Goal: Complete application form

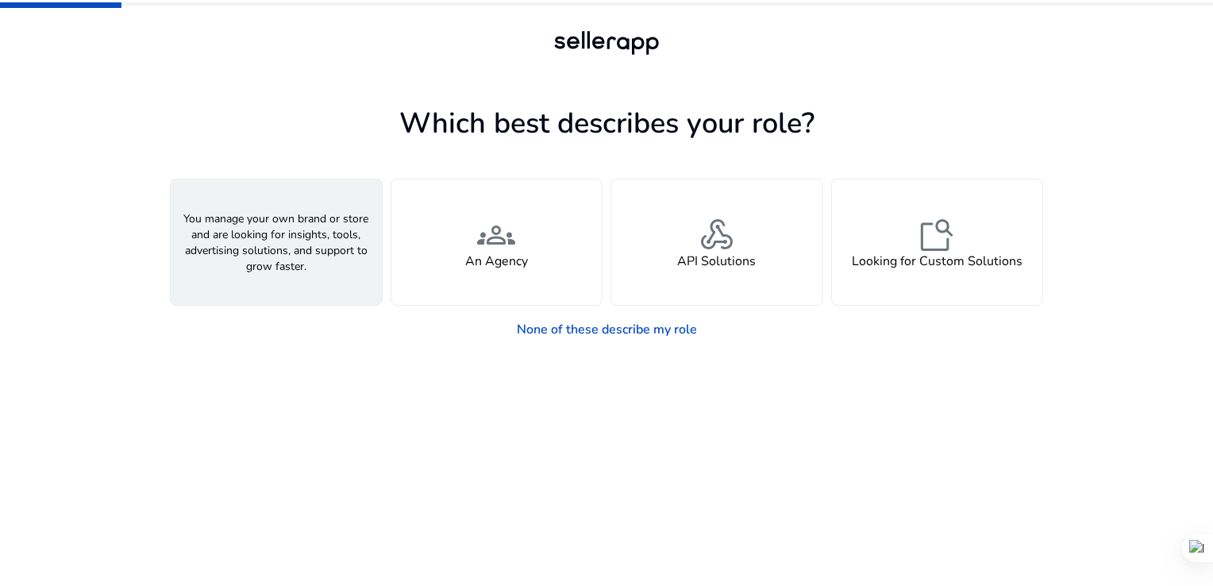
click at [248, 244] on div "person A Seller" at bounding box center [276, 241] width 211 height 125
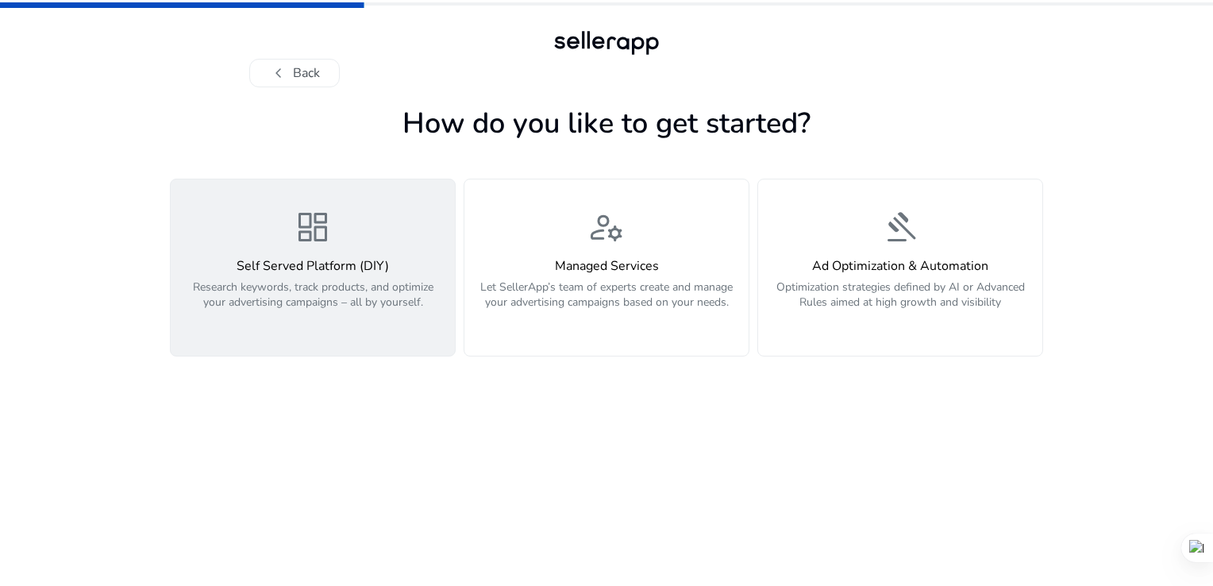
click at [343, 253] on div "dashboard Self Served Platform (DIY) Research keywords, track products, and opt…" at bounding box center [312, 267] width 265 height 119
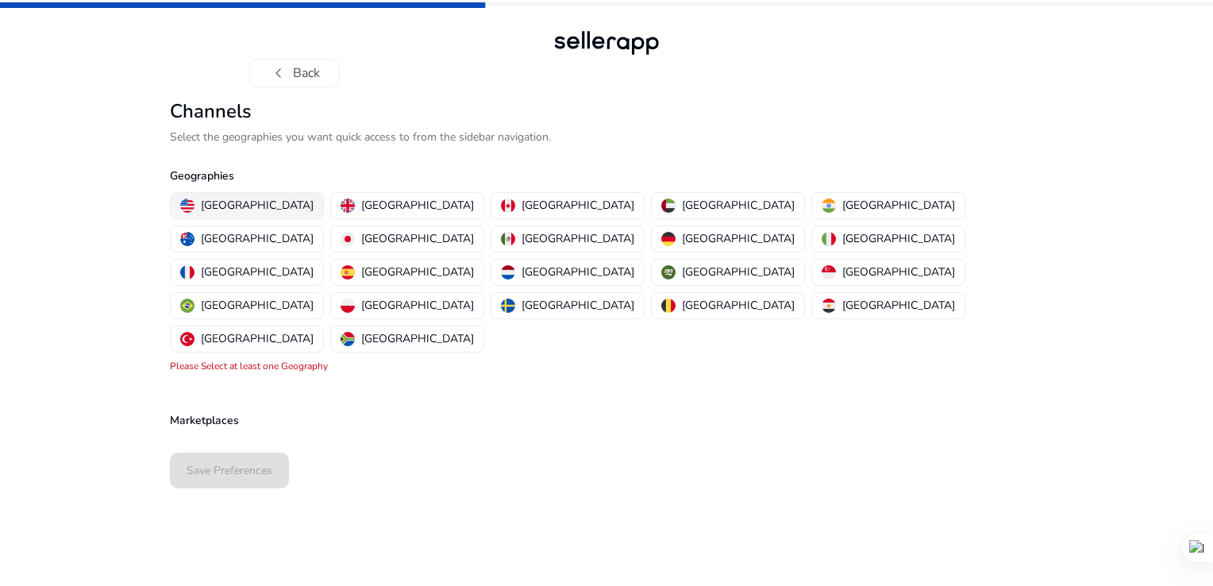
click at [233, 206] on p "[GEOGRAPHIC_DATA]" at bounding box center [257, 205] width 113 height 17
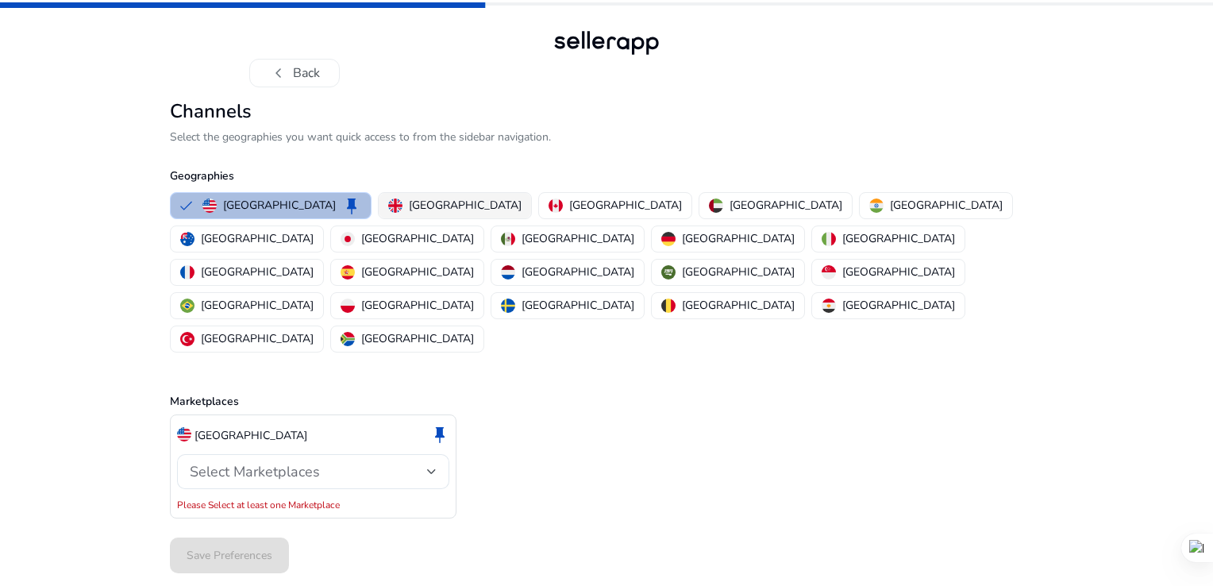
click at [409, 205] on p "[GEOGRAPHIC_DATA]" at bounding box center [465, 205] width 113 height 17
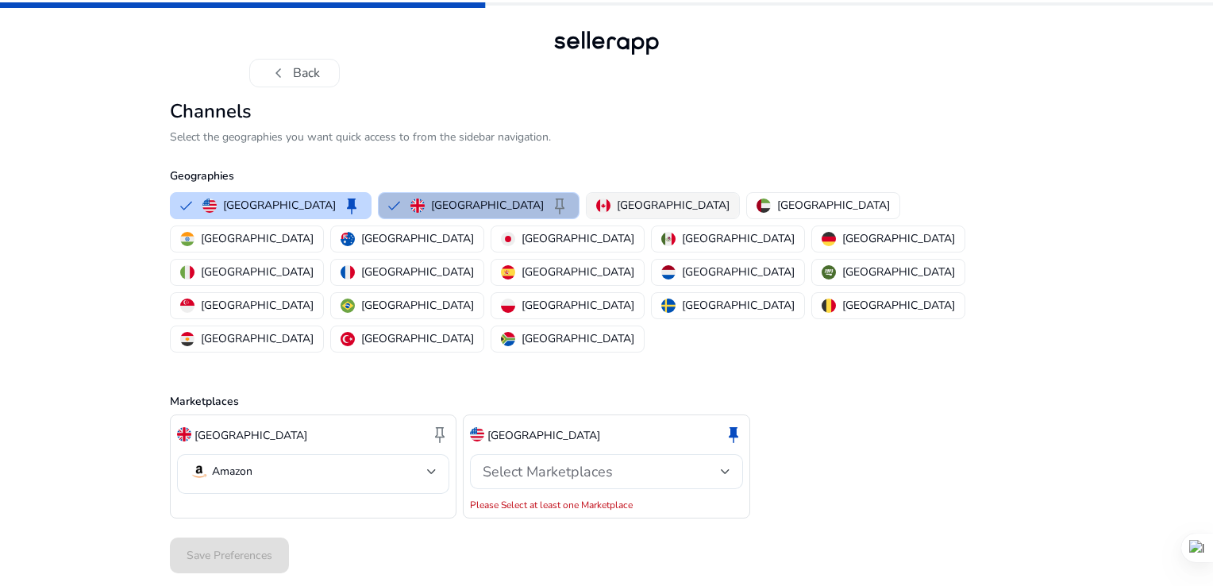
click at [617, 206] on p "[GEOGRAPHIC_DATA]" at bounding box center [673, 205] width 113 height 17
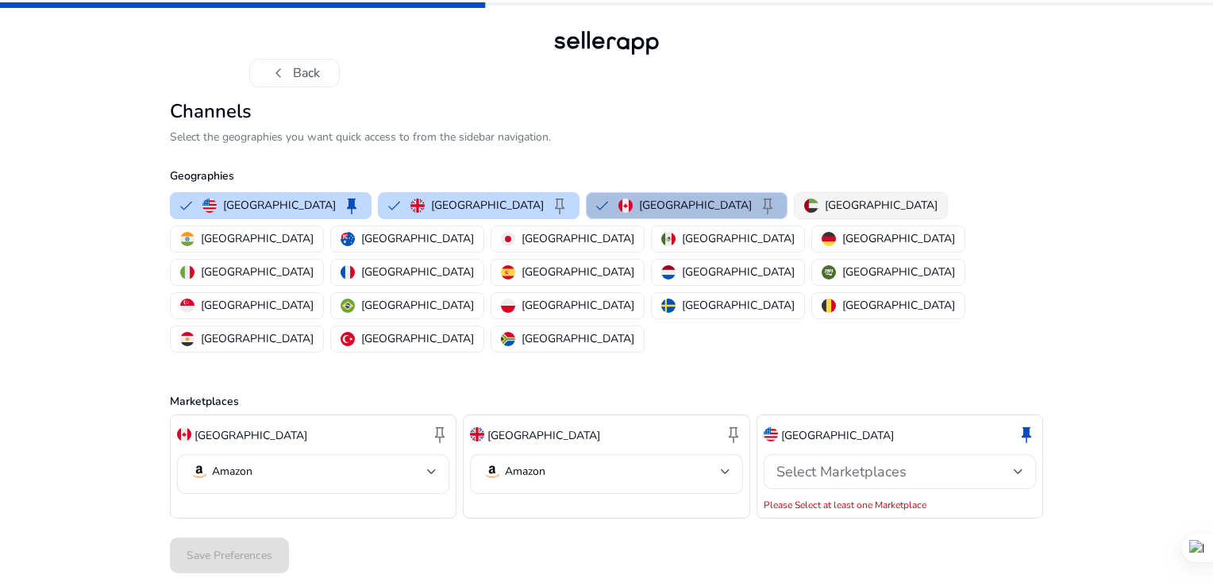
click at [824, 207] on p "[GEOGRAPHIC_DATA]" at bounding box center [880, 205] width 113 height 17
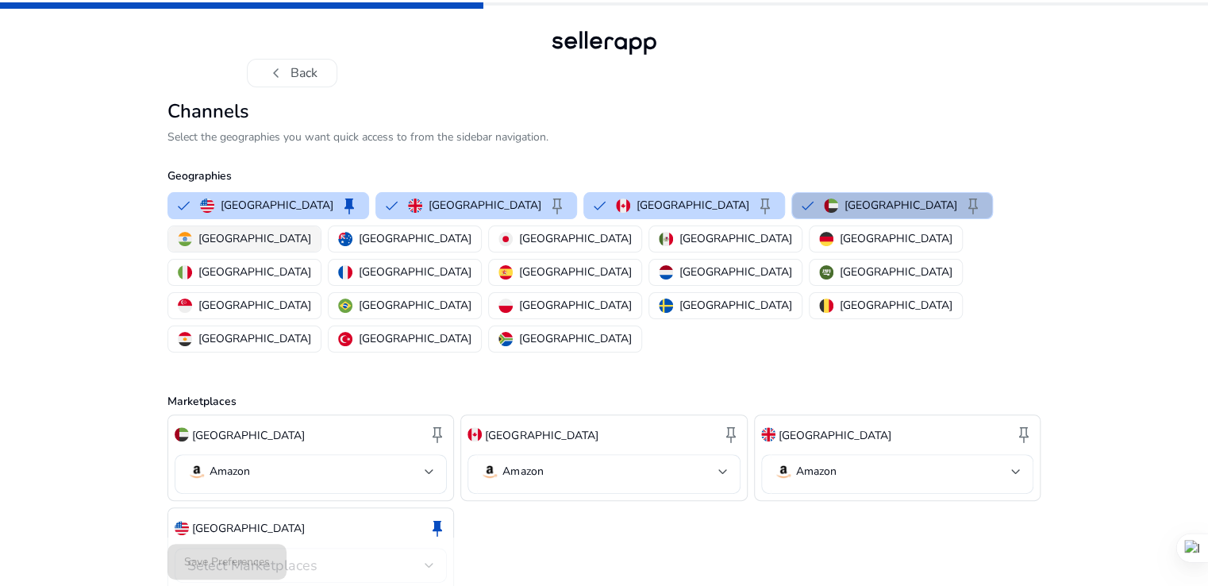
click at [311, 230] on p "[GEOGRAPHIC_DATA]" at bounding box center [254, 238] width 113 height 17
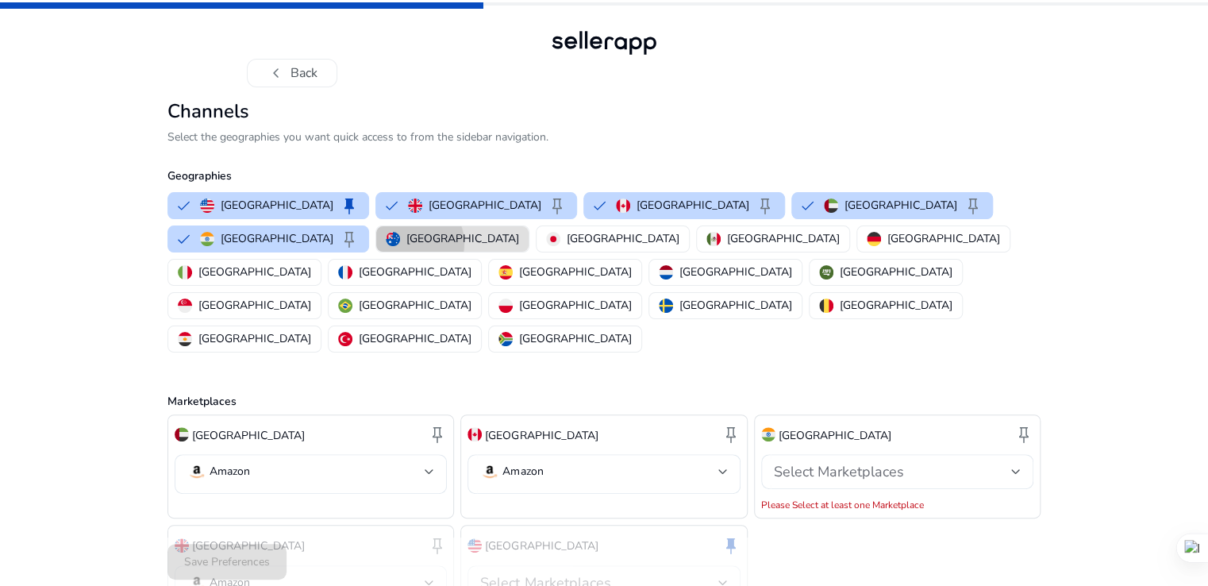
click at [406, 243] on p "[GEOGRAPHIC_DATA]" at bounding box center [462, 238] width 113 height 17
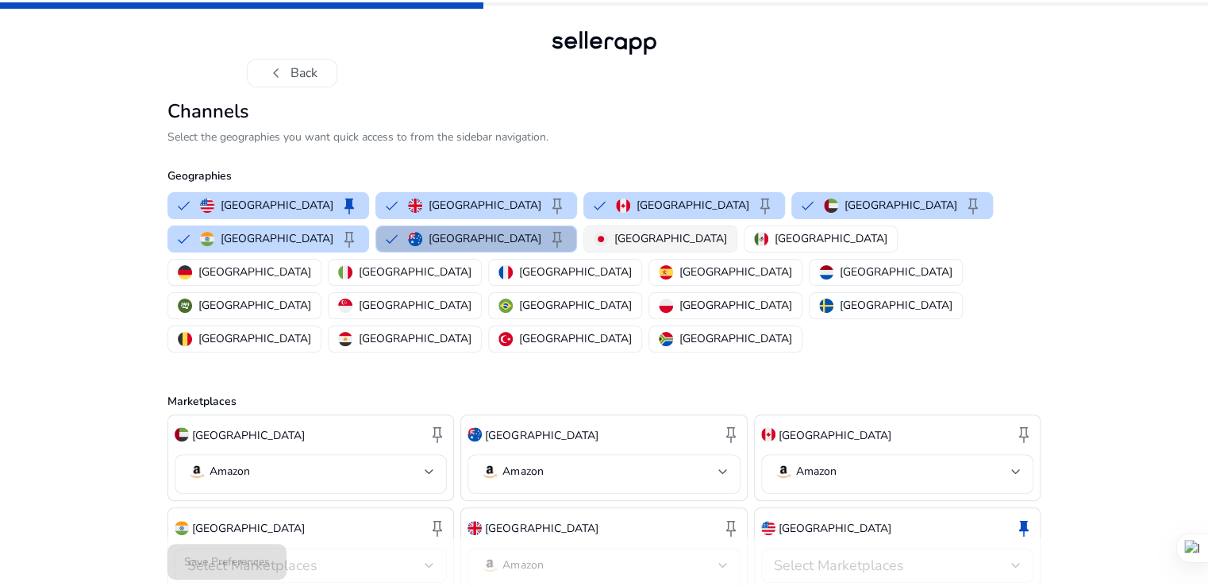
click at [614, 233] on p "[GEOGRAPHIC_DATA]" at bounding box center [670, 238] width 113 height 17
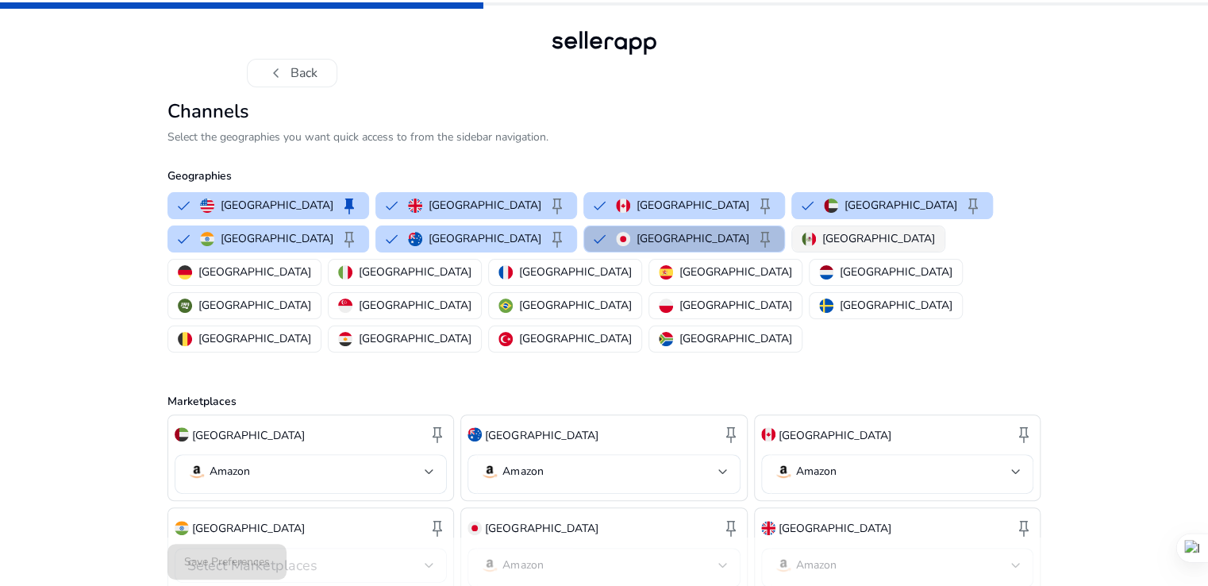
click at [822, 238] on p "[GEOGRAPHIC_DATA]" at bounding box center [878, 238] width 113 height 17
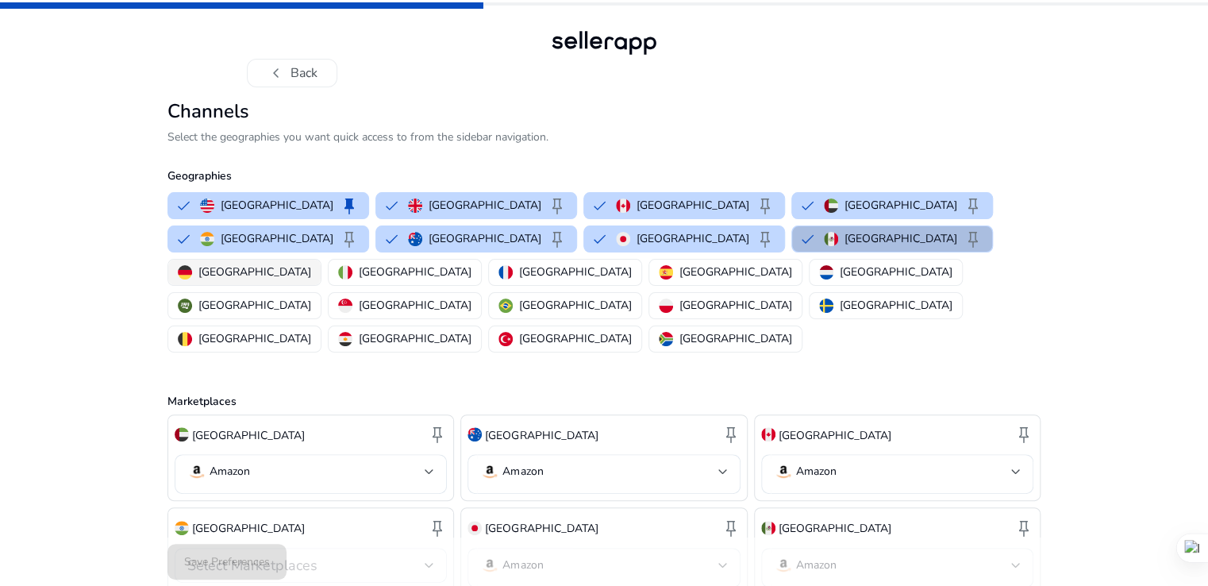
click at [311, 263] on p "[GEOGRAPHIC_DATA]" at bounding box center [254, 271] width 113 height 17
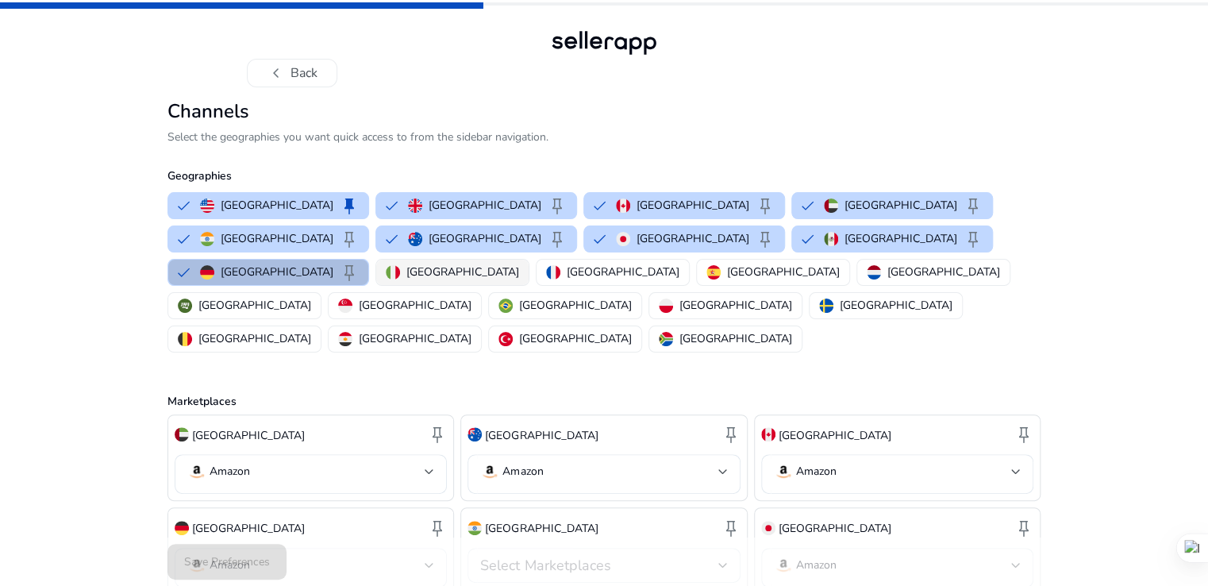
click at [519, 263] on p "[GEOGRAPHIC_DATA]" at bounding box center [462, 271] width 113 height 17
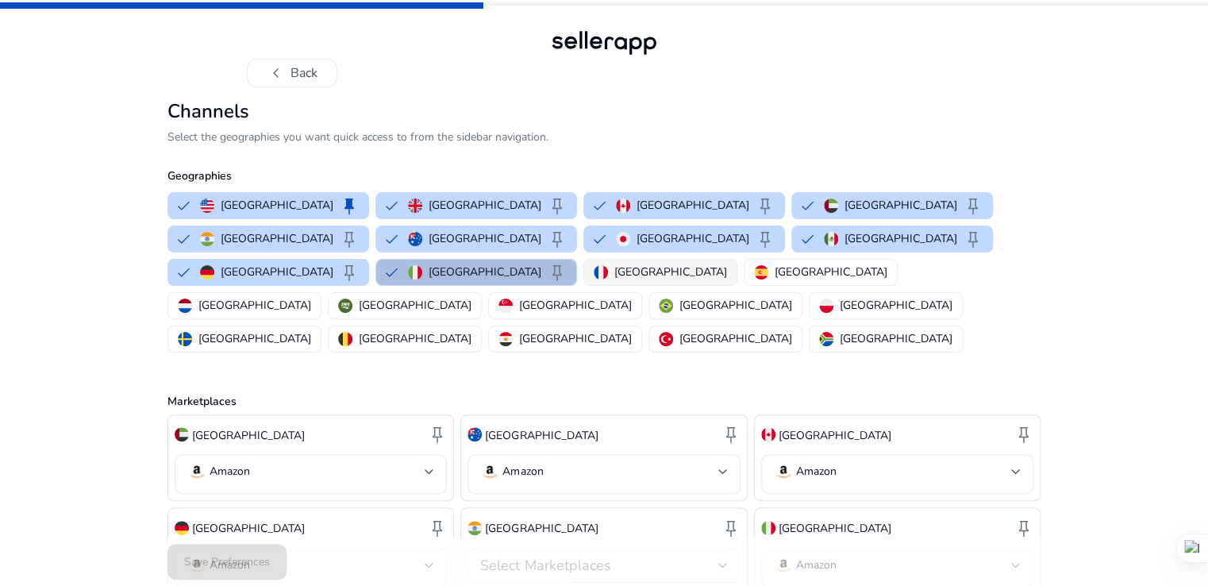
click at [727, 263] on p "[GEOGRAPHIC_DATA]" at bounding box center [670, 271] width 113 height 17
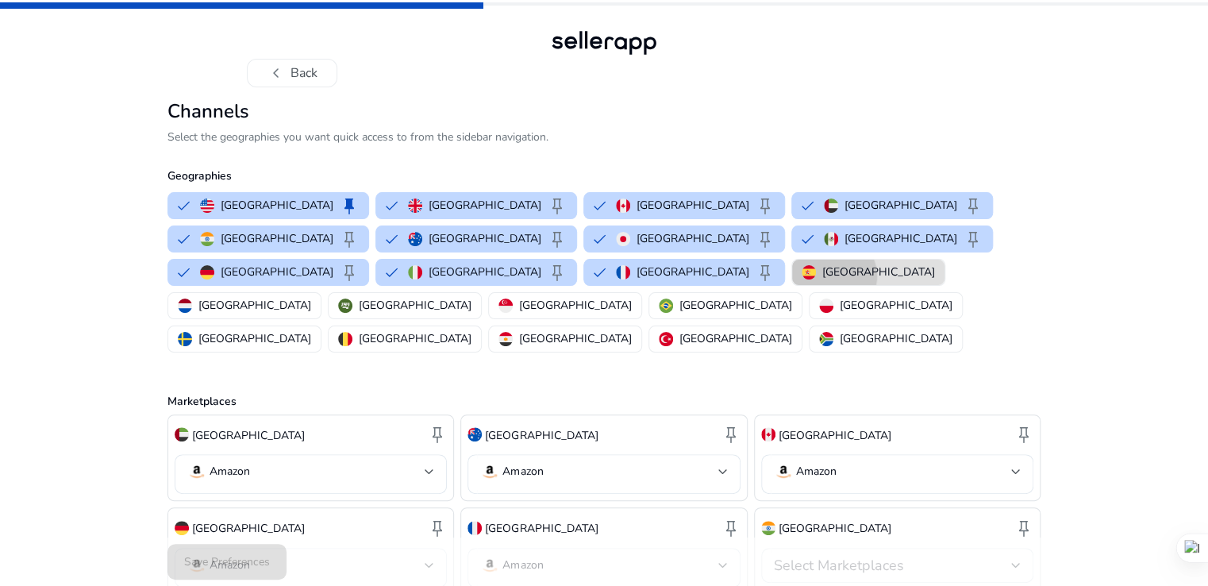
click at [935, 263] on p "[GEOGRAPHIC_DATA]" at bounding box center [878, 271] width 113 height 17
click at [311, 297] on p "[GEOGRAPHIC_DATA]" at bounding box center [254, 305] width 113 height 17
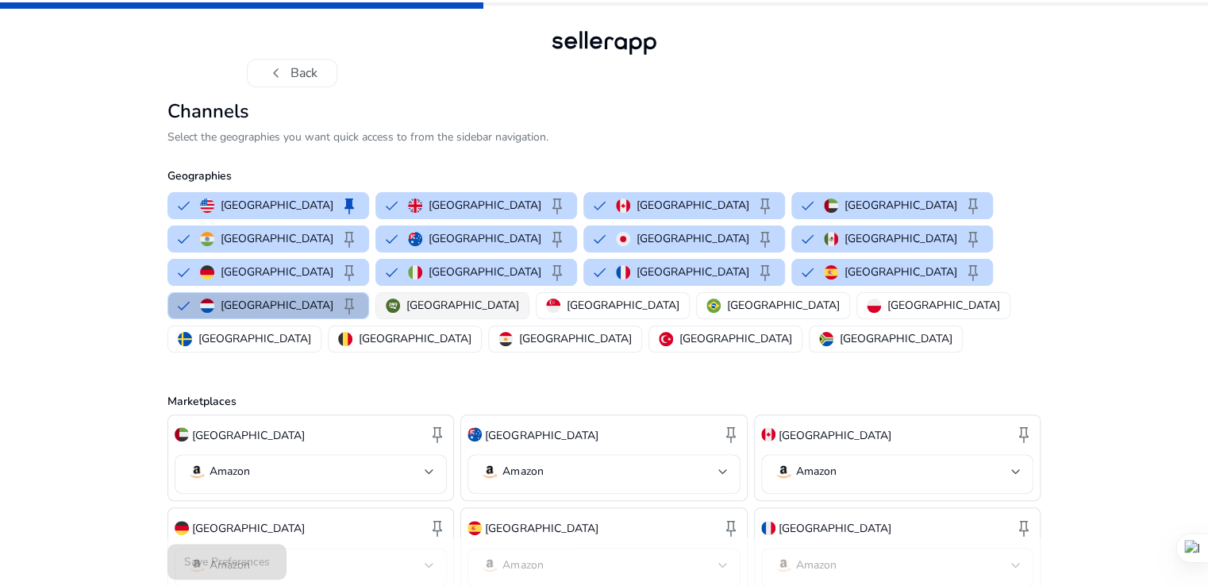
click at [495, 297] on p "[GEOGRAPHIC_DATA]" at bounding box center [462, 305] width 113 height 17
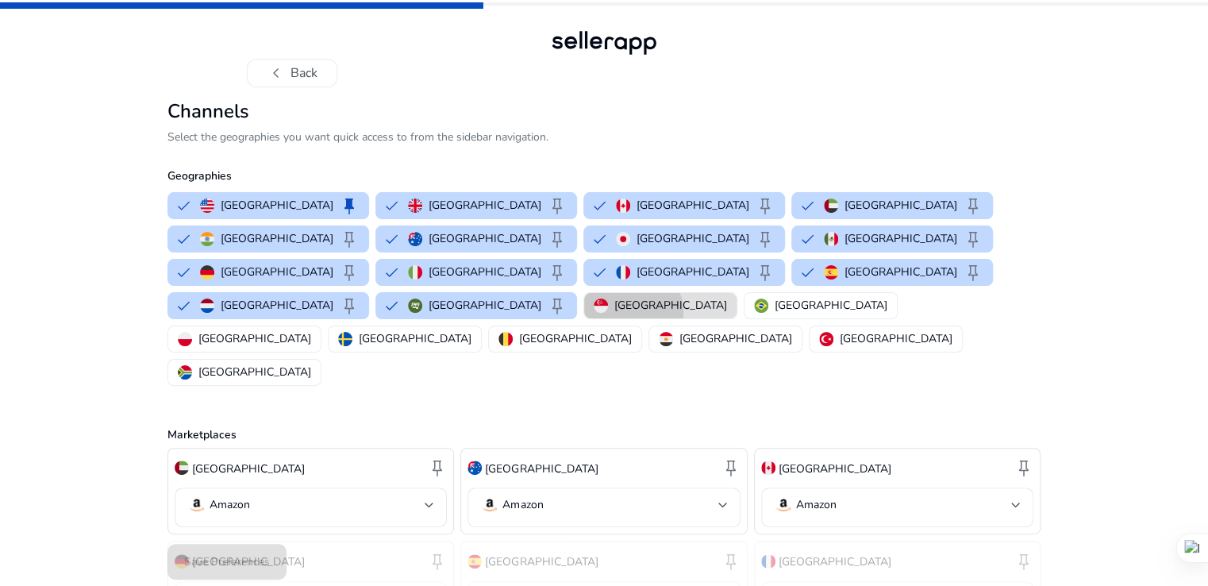
click at [654, 297] on p "[GEOGRAPHIC_DATA]" at bounding box center [670, 305] width 113 height 17
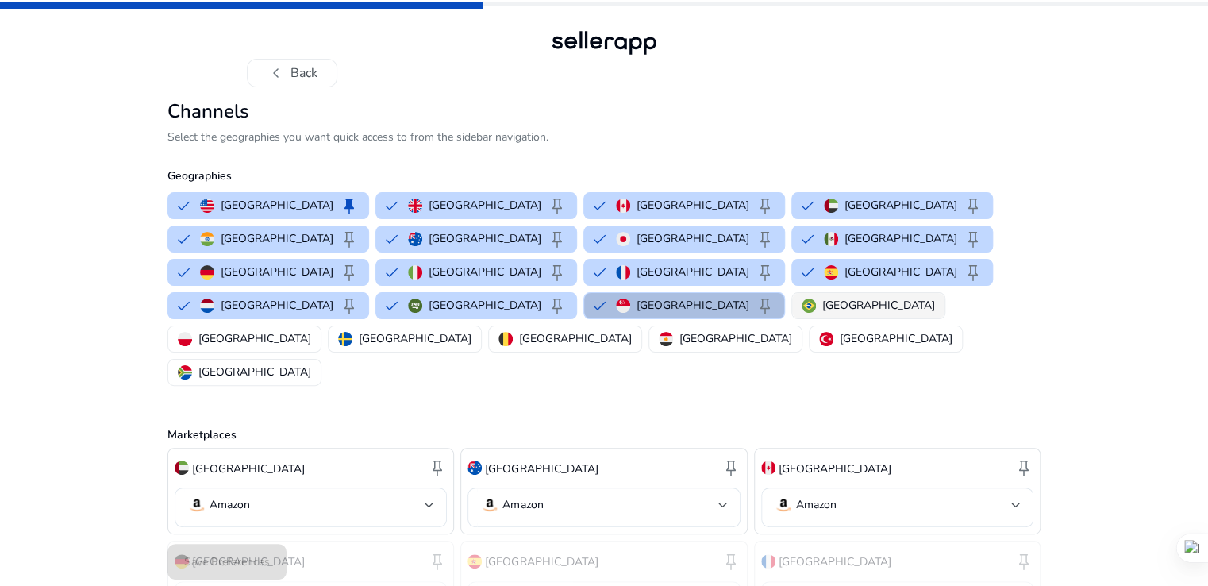
click at [822, 297] on p "[GEOGRAPHIC_DATA]" at bounding box center [878, 305] width 113 height 17
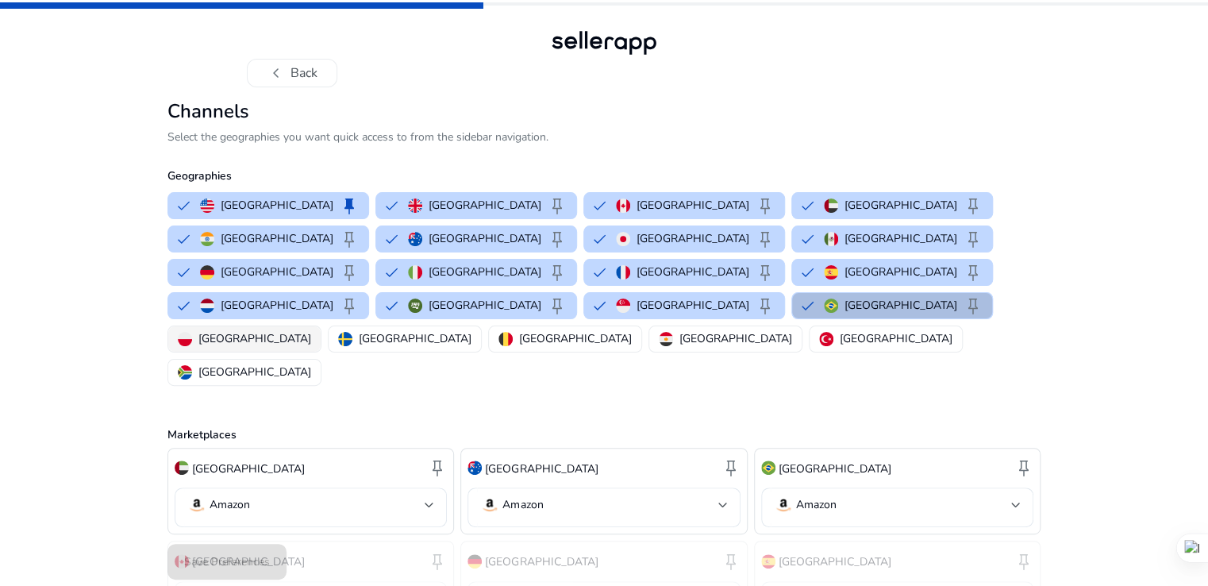
click at [311, 330] on p "[GEOGRAPHIC_DATA]" at bounding box center [254, 338] width 113 height 17
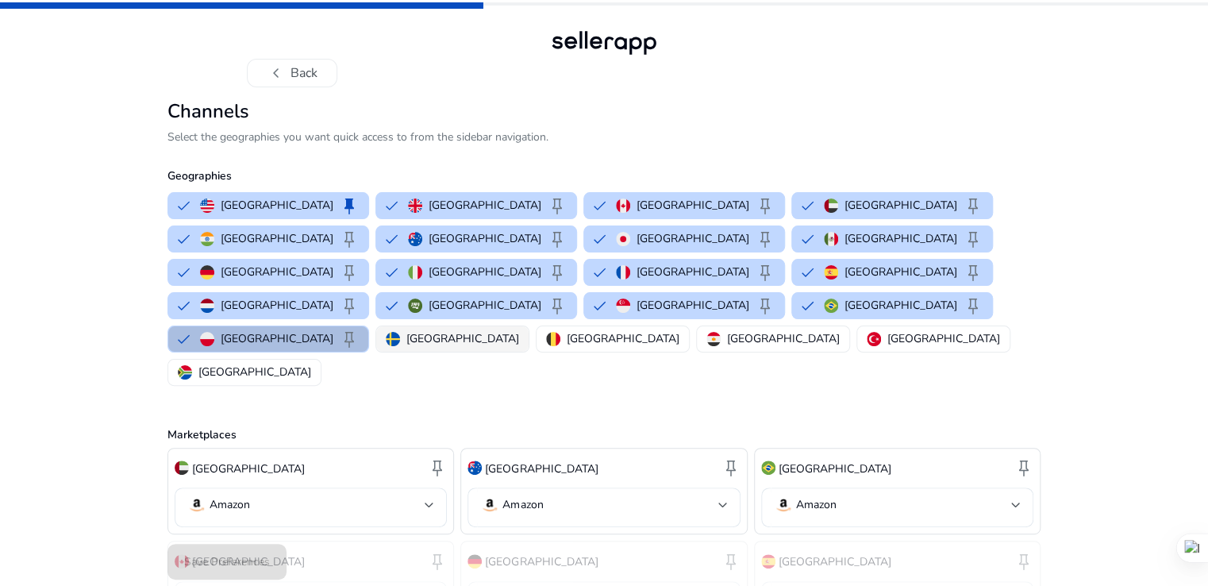
click at [406, 330] on p "[GEOGRAPHIC_DATA]" at bounding box center [462, 338] width 113 height 17
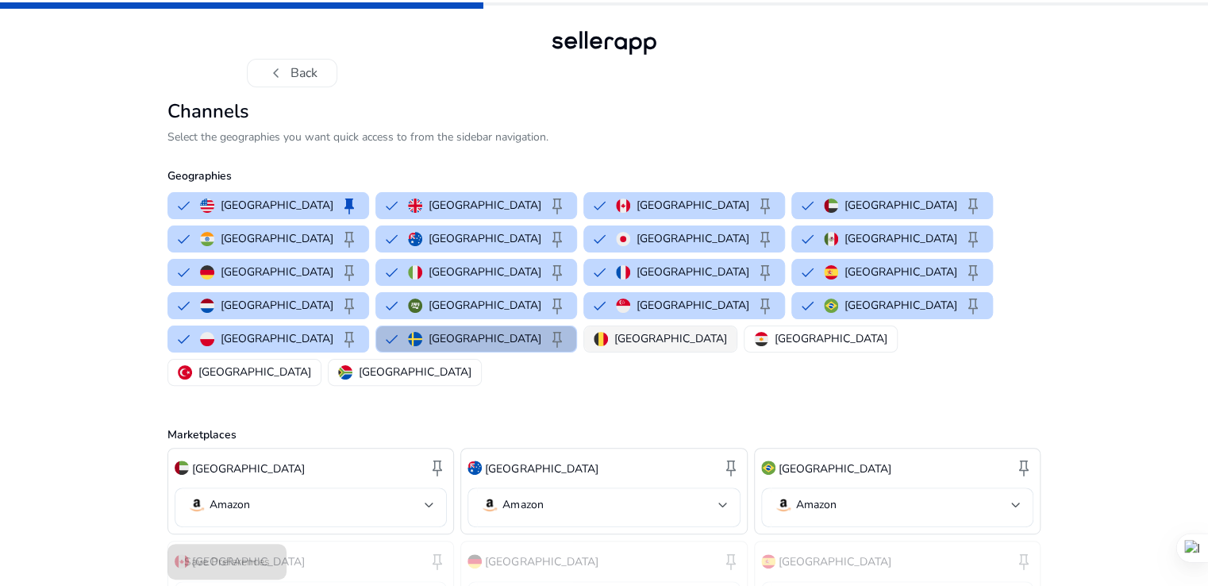
click at [614, 330] on p "[GEOGRAPHIC_DATA]" at bounding box center [670, 338] width 113 height 17
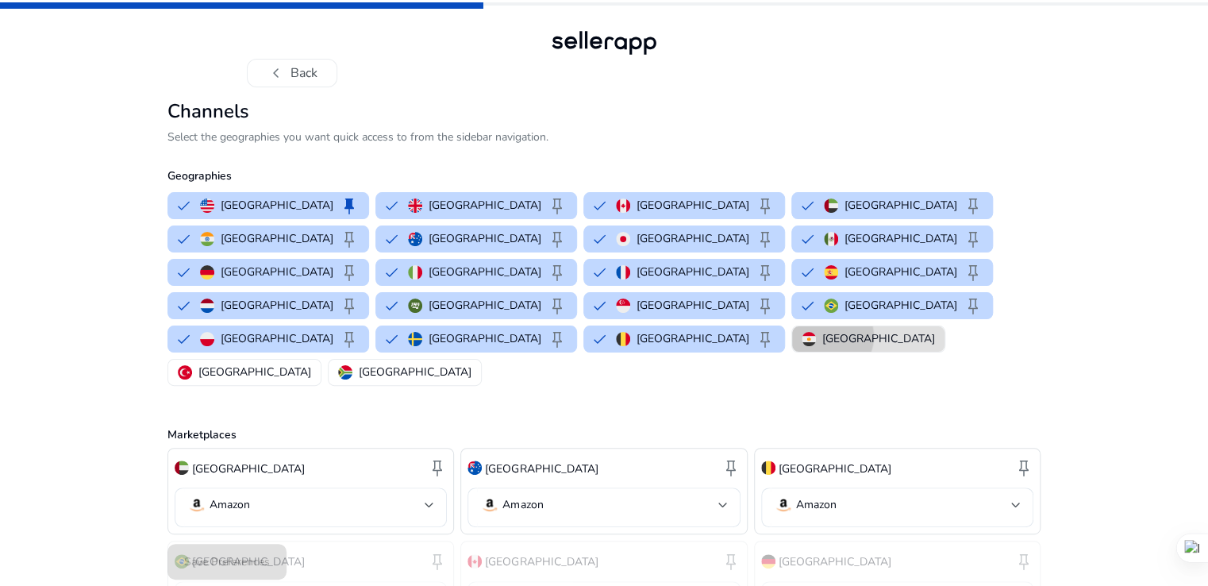
click at [822, 330] on p "[GEOGRAPHIC_DATA]" at bounding box center [878, 338] width 113 height 17
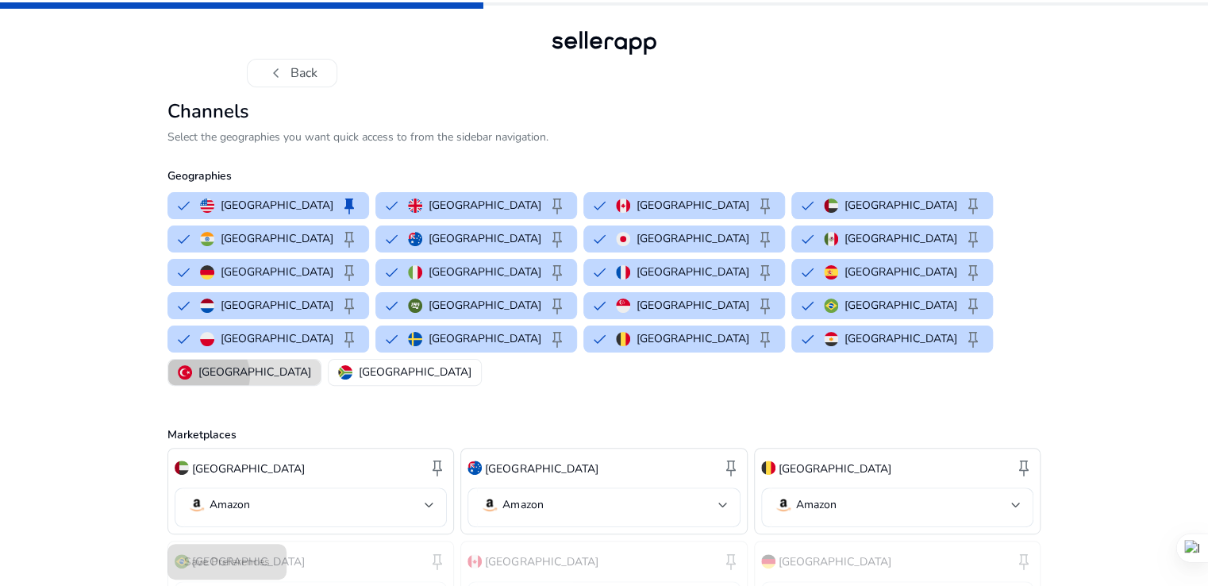
click at [311, 363] on p "[GEOGRAPHIC_DATA]" at bounding box center [254, 371] width 113 height 17
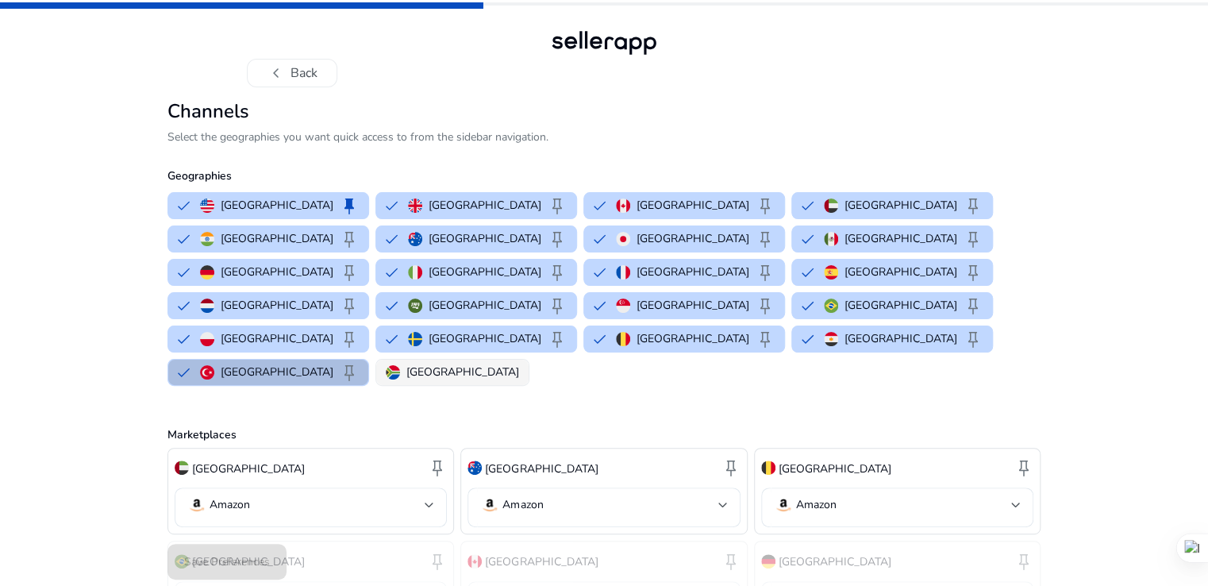
click at [519, 363] on p "[GEOGRAPHIC_DATA]" at bounding box center [462, 371] width 113 height 17
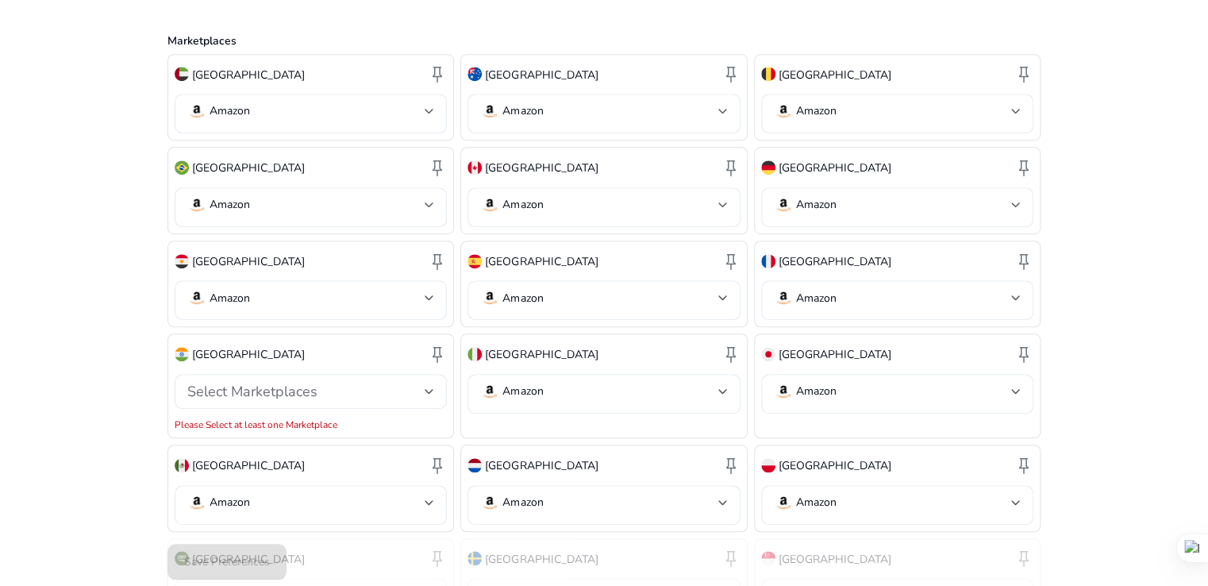
scroll to position [397, 0]
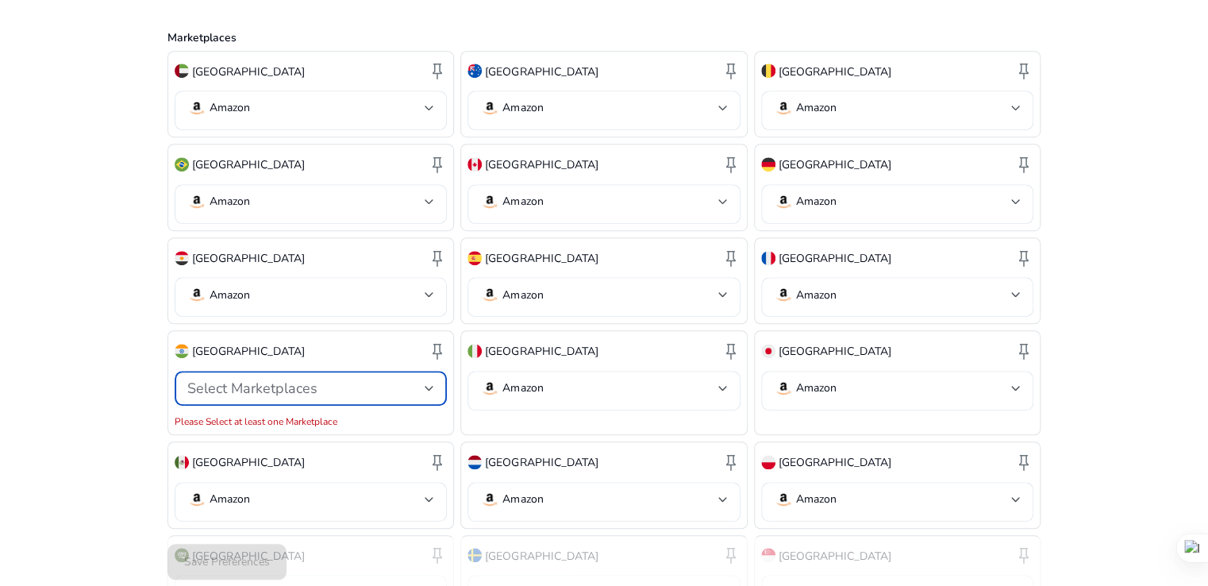
click at [283, 379] on div "Select Marketplaces" at bounding box center [310, 388] width 247 height 19
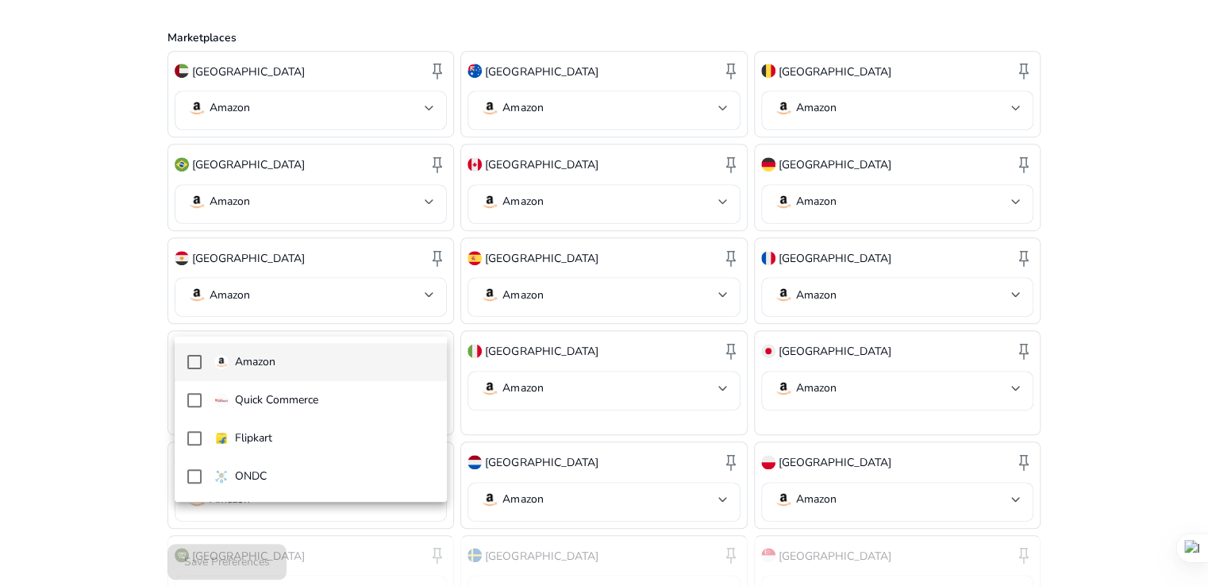
click at [245, 364] on p "Amazon" at bounding box center [255, 361] width 40 height 17
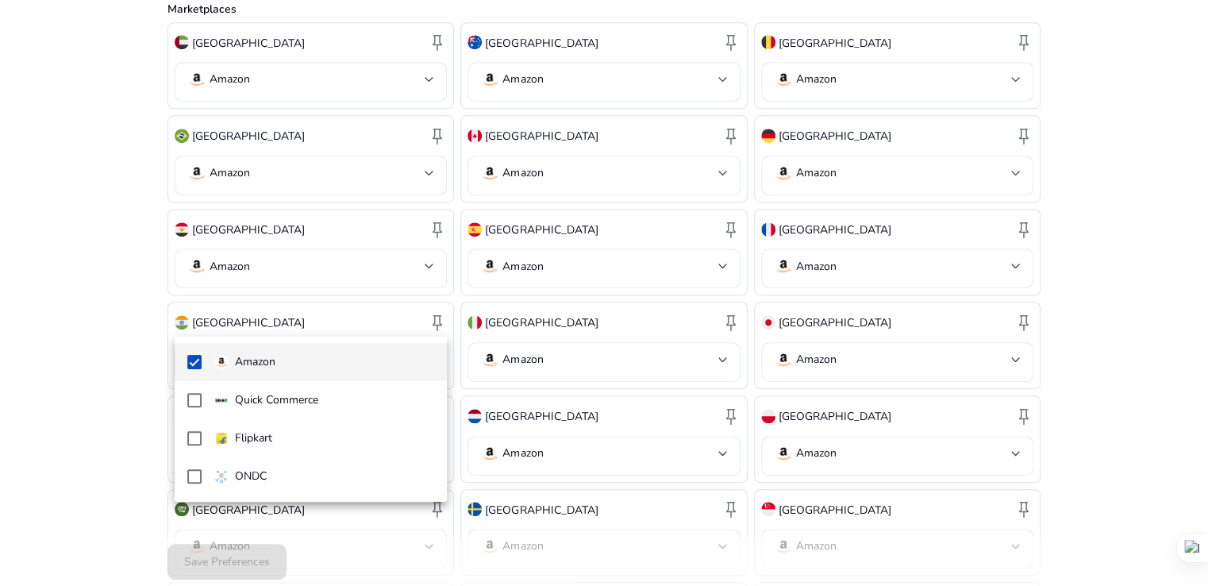
scroll to position [476, 0]
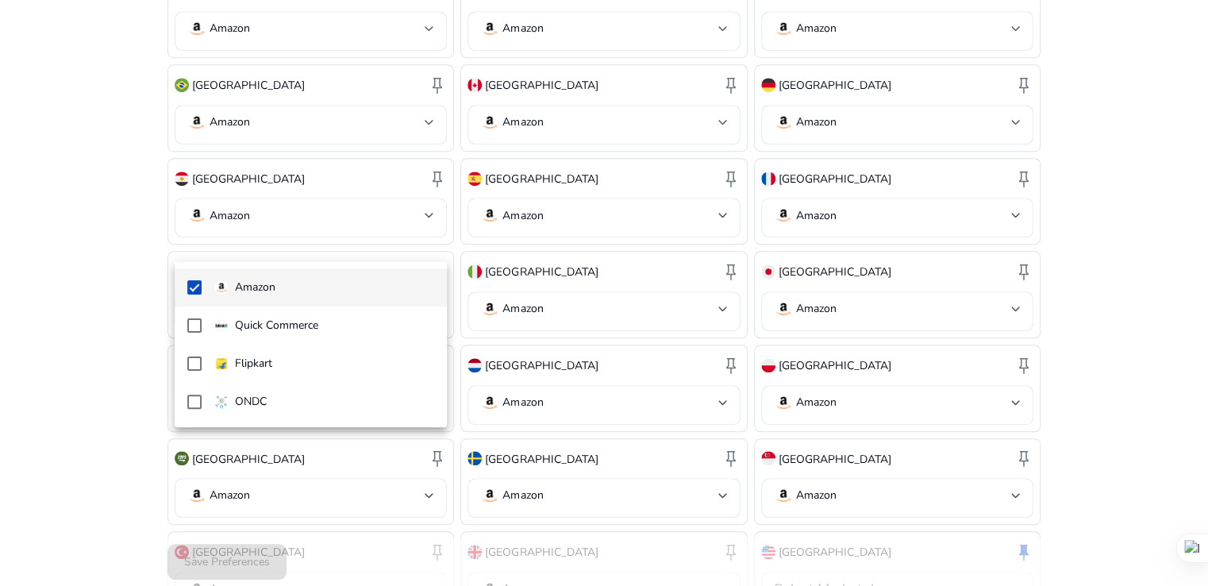
click at [1146, 279] on div at bounding box center [604, 293] width 1208 height 586
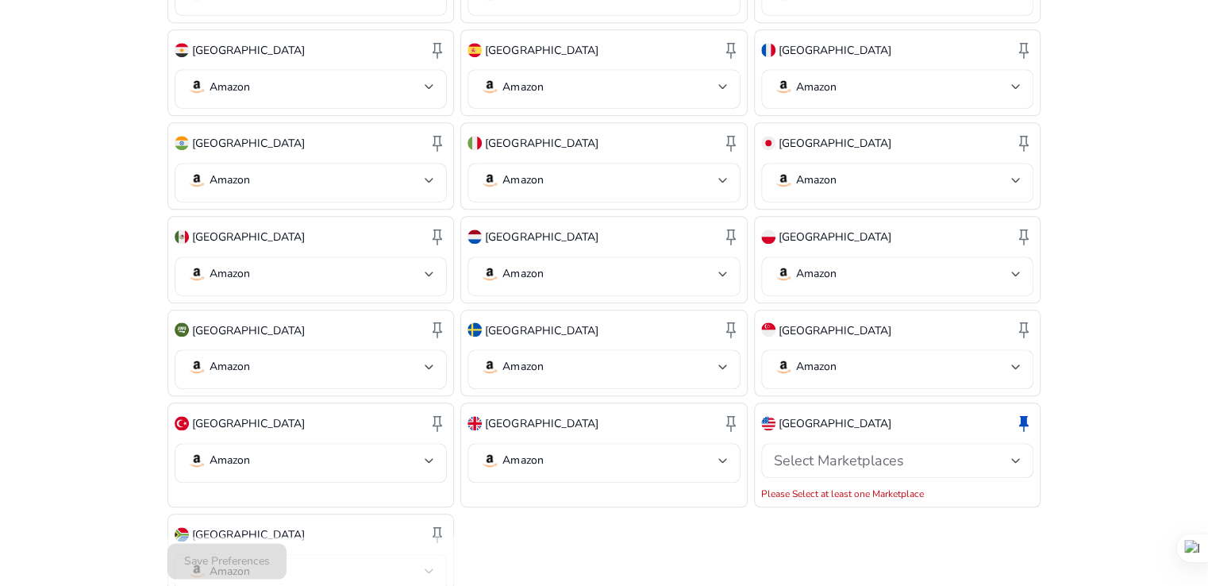
scroll to position [609, 0]
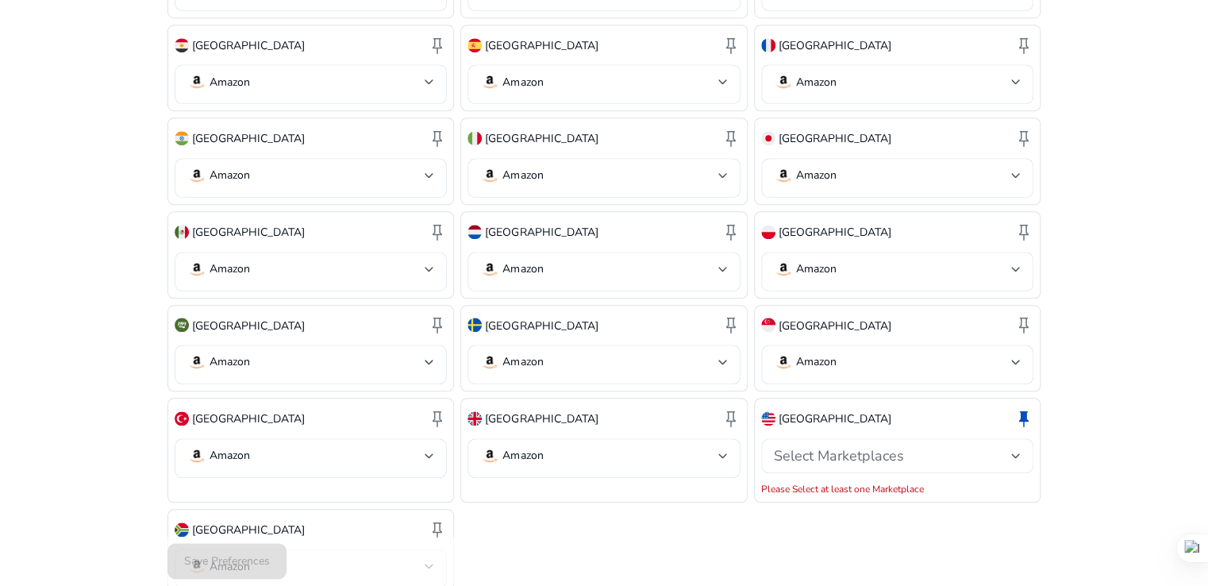
click at [850, 446] on span "Select Marketplaces" at bounding box center [839, 455] width 130 height 19
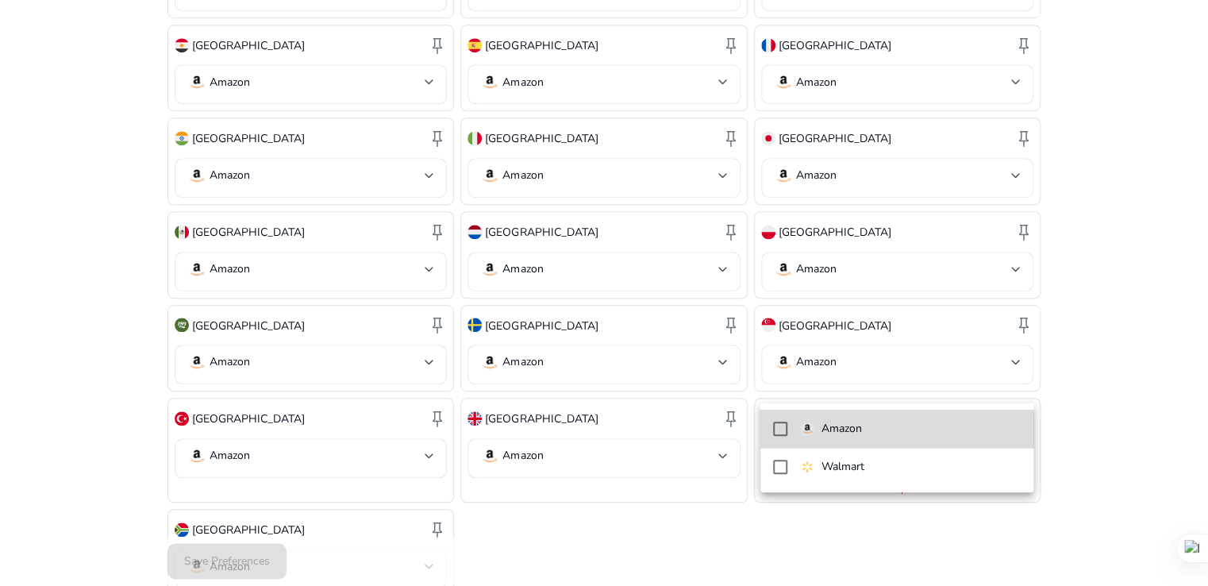
click at [824, 432] on p "Amazon" at bounding box center [841, 428] width 40 height 17
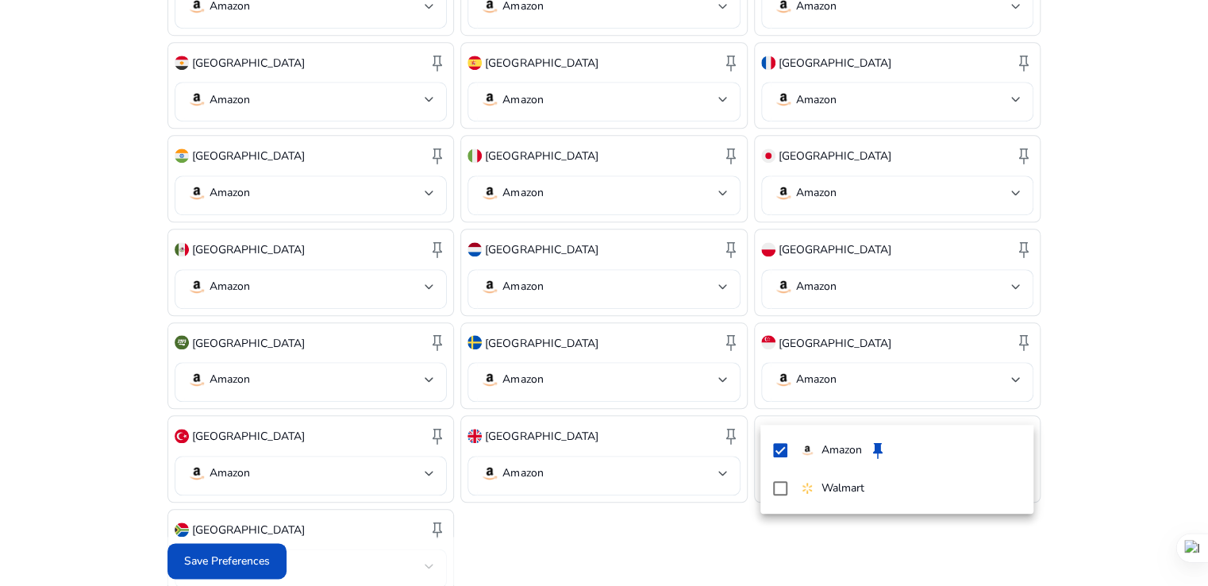
click at [1093, 359] on div at bounding box center [604, 293] width 1208 height 586
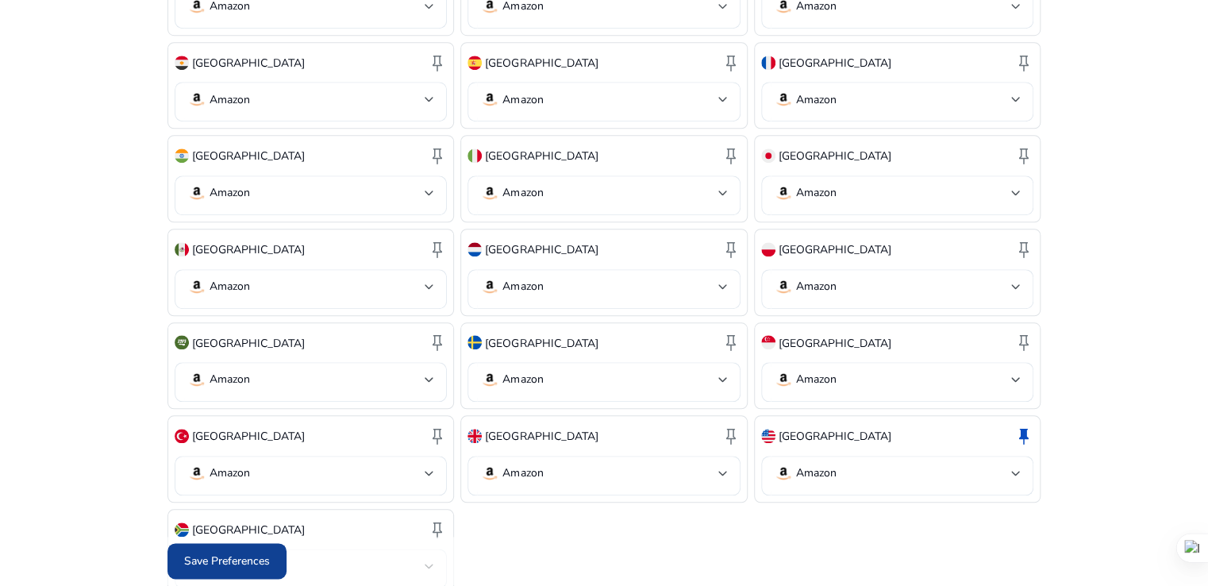
click at [262, 571] on span at bounding box center [226, 562] width 119 height 38
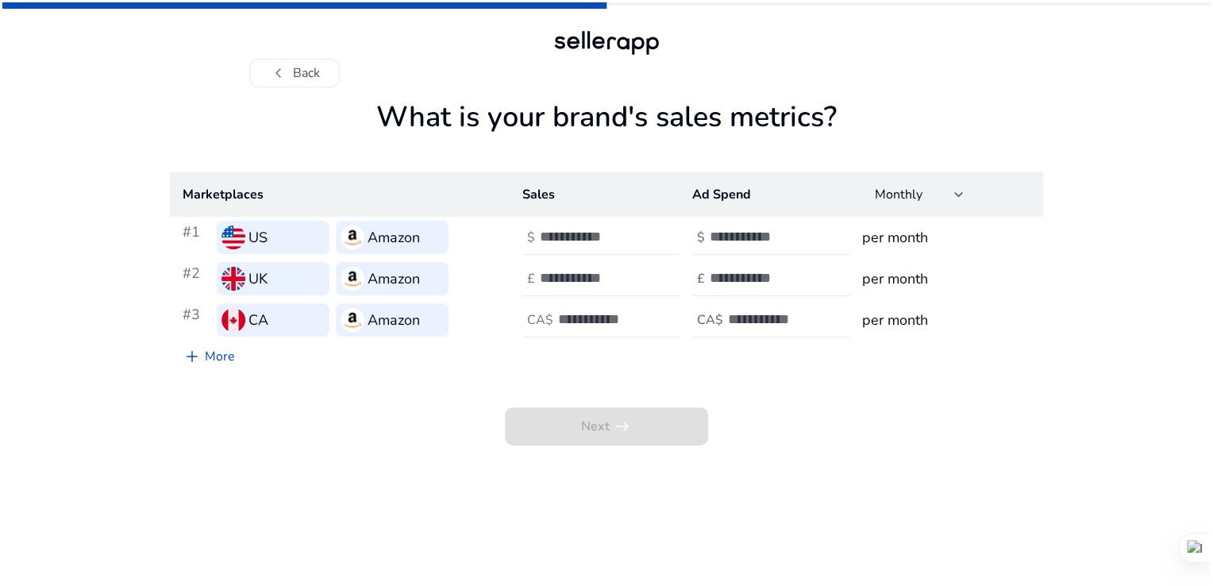
scroll to position [0, 0]
click at [588, 236] on input "number" at bounding box center [593, 236] width 107 height 17
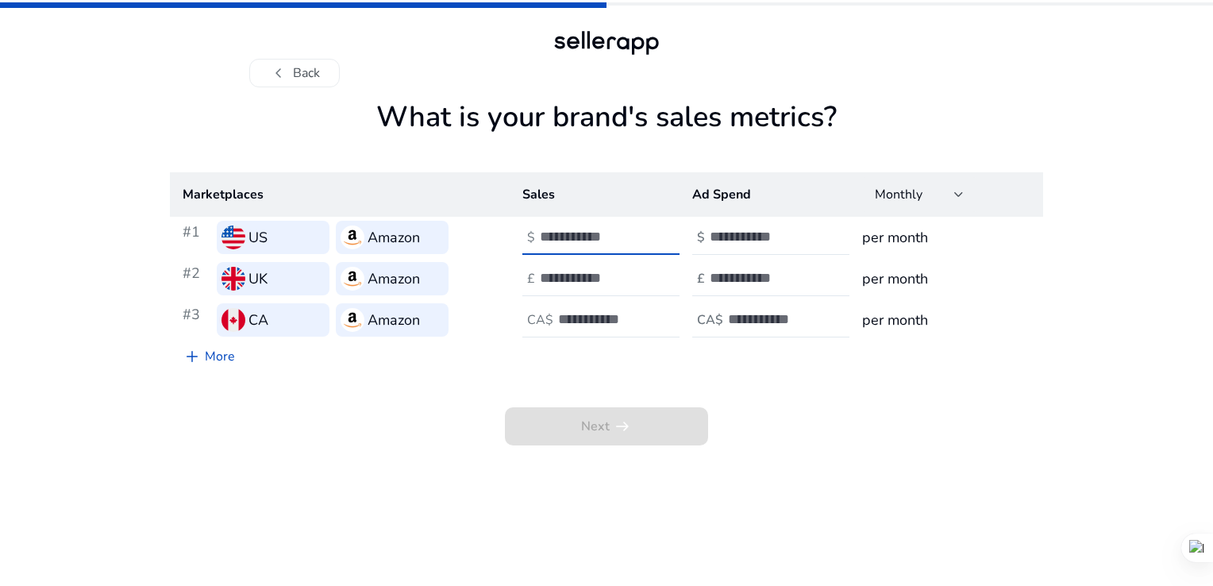
type input "*"
click at [636, 231] on input "*" at bounding box center [593, 236] width 107 height 17
click at [598, 272] on input "number" at bounding box center [593, 277] width 107 height 17
click at [571, 279] on input "number" at bounding box center [593, 277] width 107 height 17
type input "*"
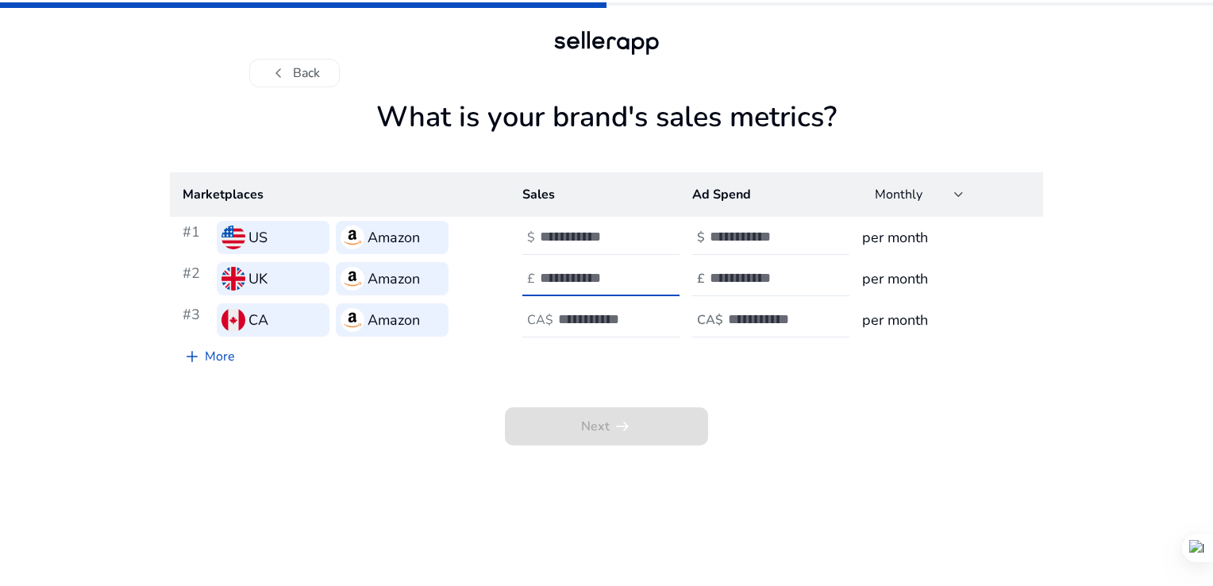
click at [641, 270] on input "*" at bounding box center [593, 277] width 107 height 17
click at [589, 317] on input "number" at bounding box center [611, 318] width 107 height 17
type input "*"
click at [657, 316] on input "*" at bounding box center [611, 318] width 107 height 17
click at [559, 236] on input "*" at bounding box center [593, 236] width 107 height 17
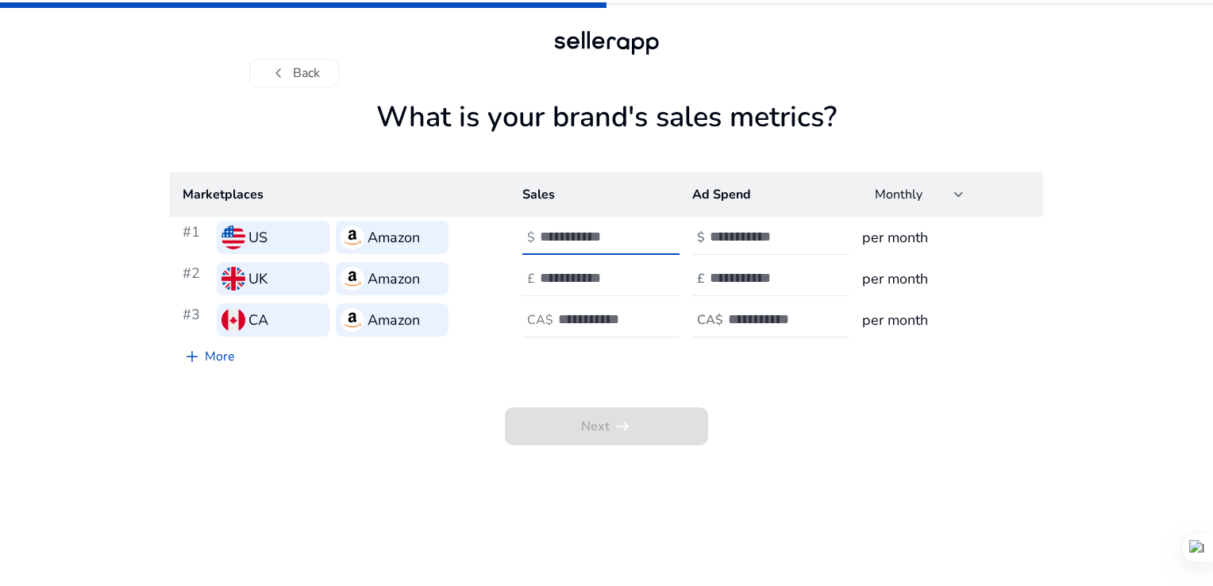
type input "*****"
click at [558, 267] on div "*" at bounding box center [611, 278] width 143 height 35
type input "*****"
click at [582, 317] on input "*" at bounding box center [611, 318] width 107 height 17
type input "******"
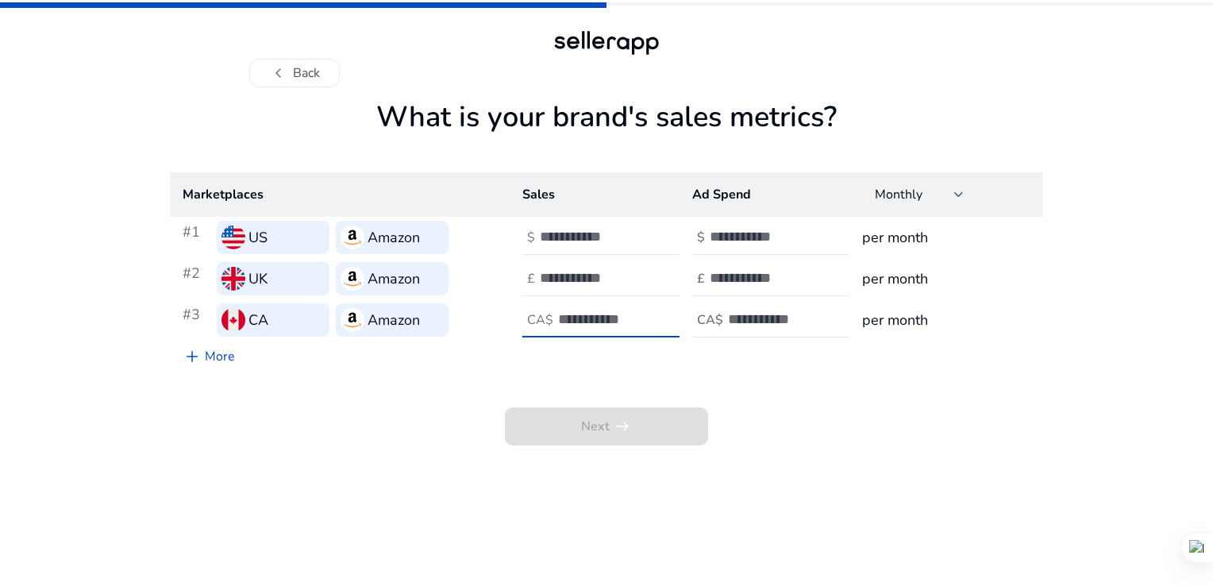
click at [803, 405] on div "Next arrow_right_alt" at bounding box center [606, 408] width 873 height 73
click at [325, 384] on div "Next arrow_right_alt" at bounding box center [606, 408] width 873 height 73
click at [641, 443] on span "Next arrow_right_alt" at bounding box center [606, 426] width 203 height 38
click at [748, 376] on div "Next arrow_right_alt" at bounding box center [606, 408] width 873 height 73
click at [635, 429] on span "Next arrow_right_alt" at bounding box center [606, 426] width 203 height 38
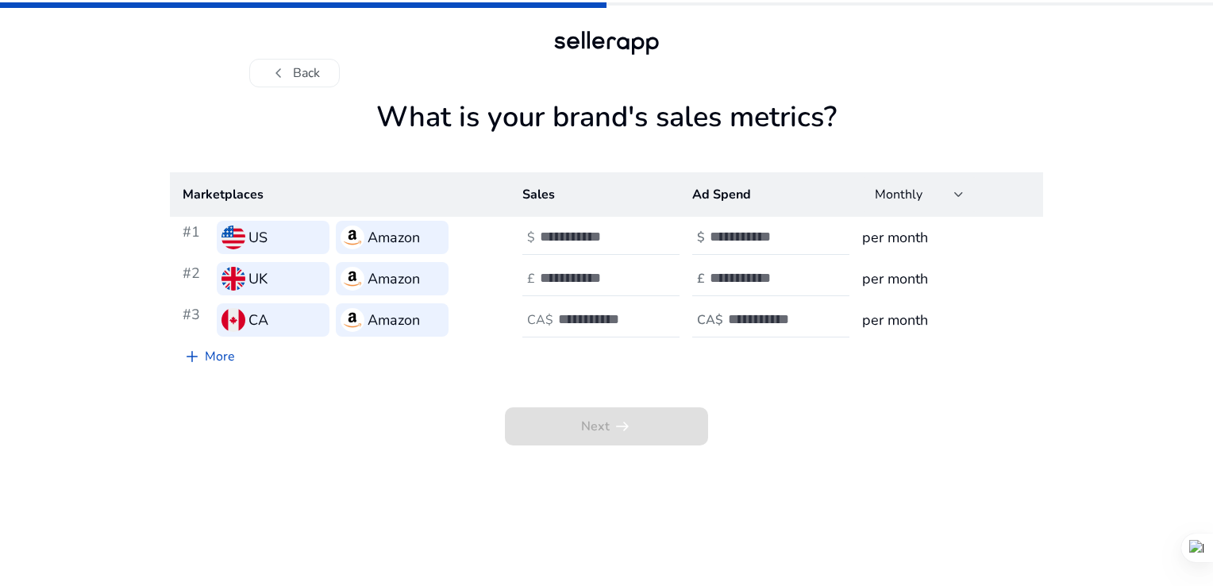
click at [635, 429] on span "Next arrow_right_alt" at bounding box center [606, 426] width 203 height 38
click at [768, 370] on div "Marketplaces Sales Ad Spend Monthly #1 US Amazon $ ***** $ per month #2 UK Amaz…" at bounding box center [606, 272] width 873 height 200
click at [761, 318] on input "number" at bounding box center [781, 318] width 107 height 17
click at [740, 228] on input "number" at bounding box center [762, 236] width 107 height 17
